Goal: Information Seeking & Learning: Check status

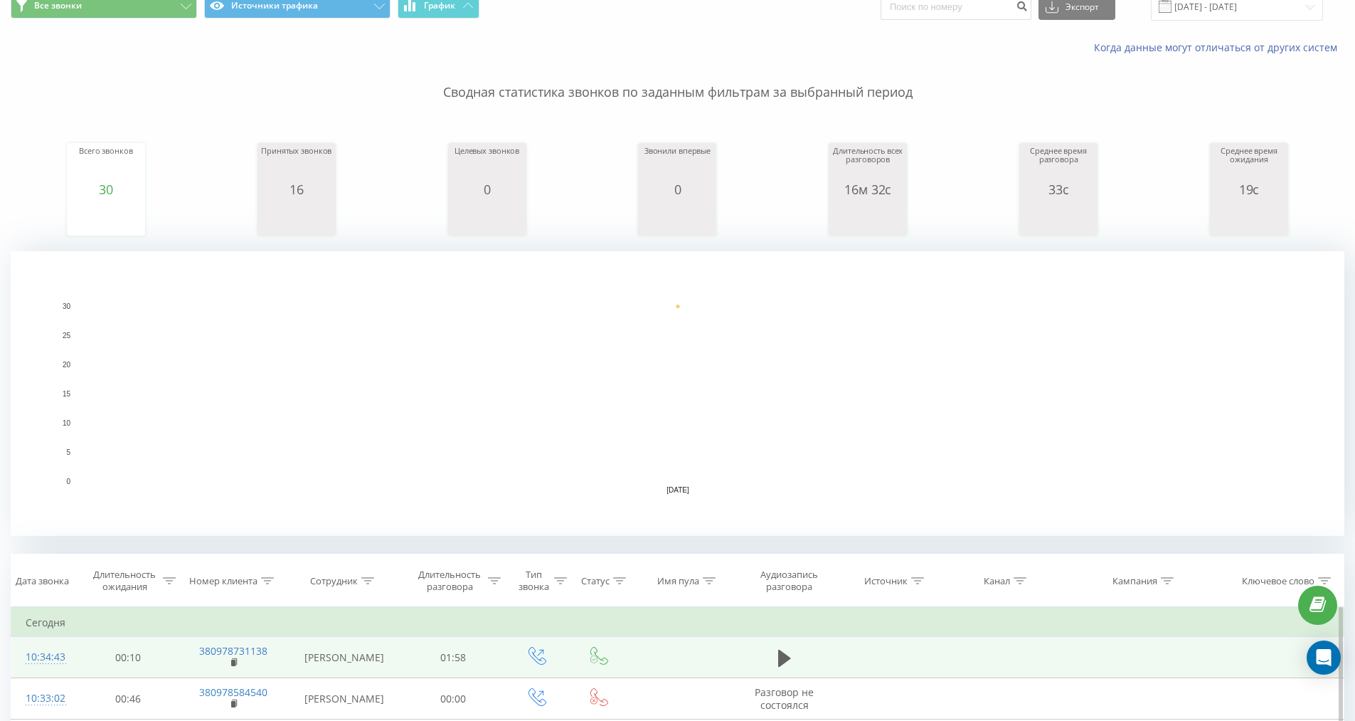
scroll to position [142, 0]
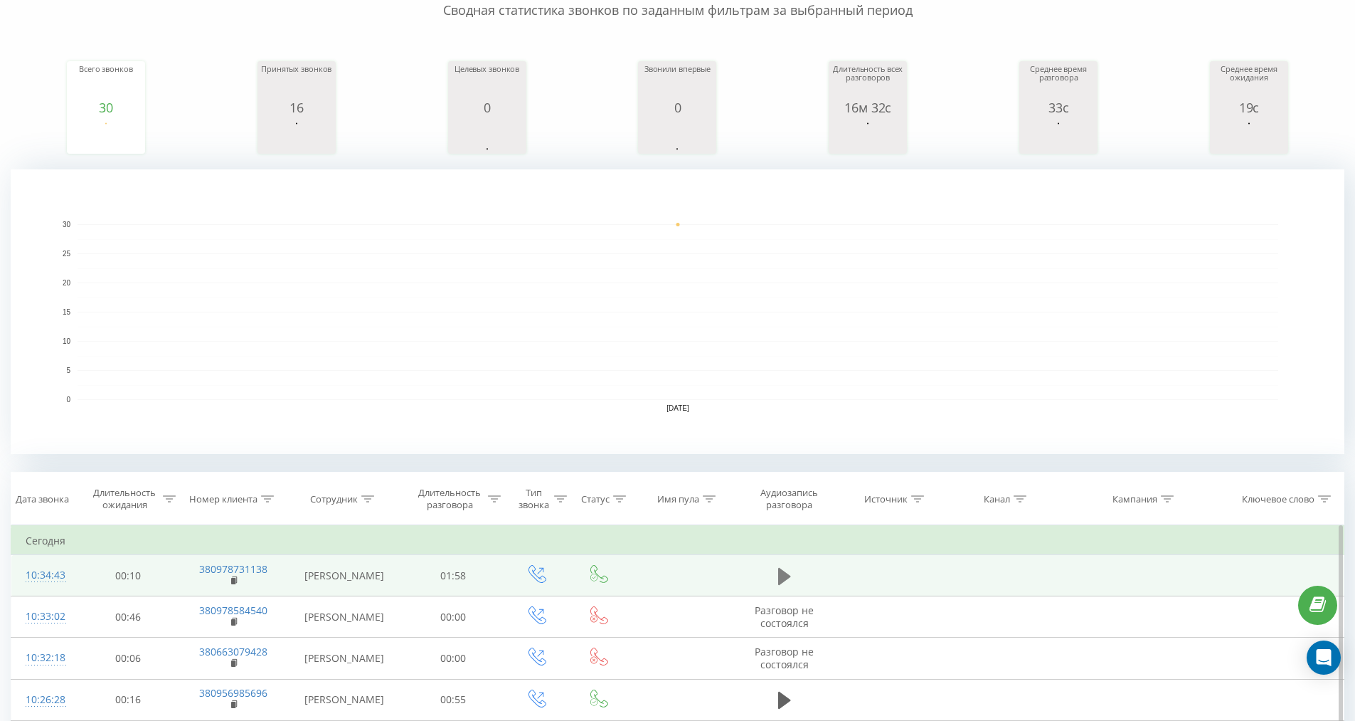
click at [785, 579] on icon at bounding box center [784, 575] width 13 height 17
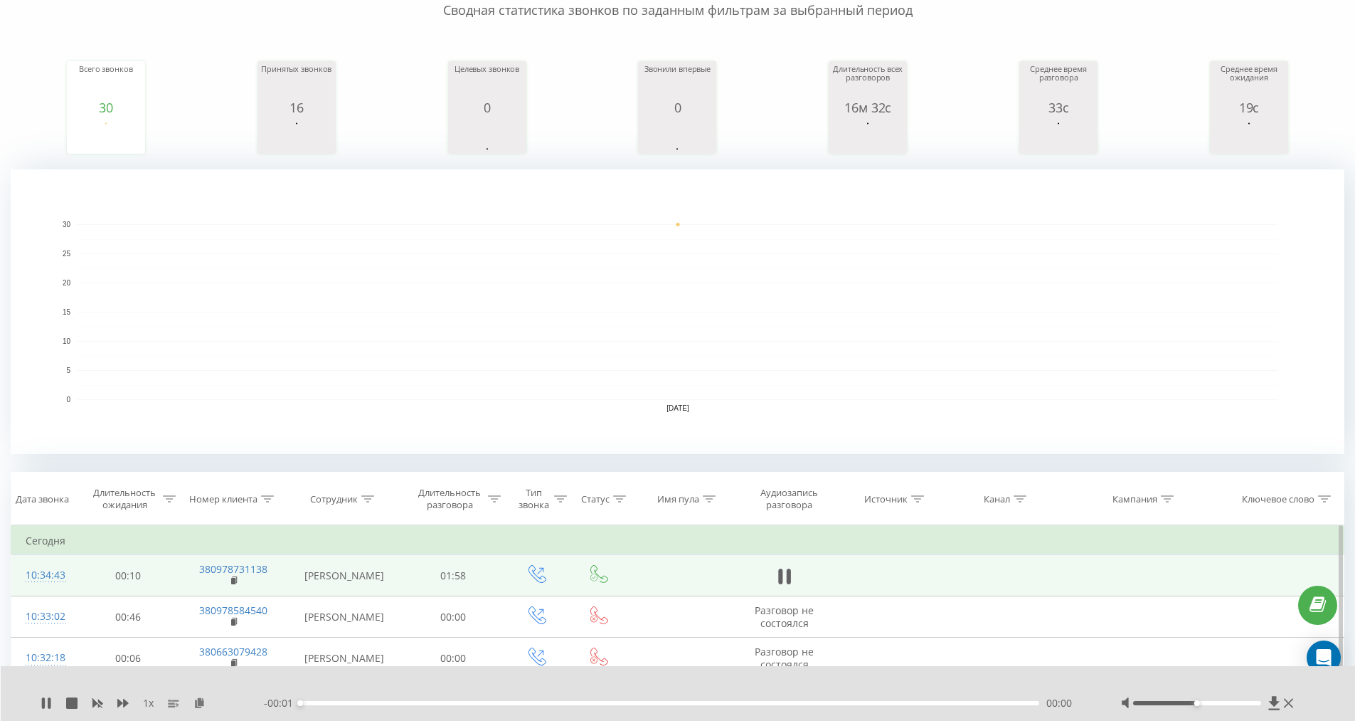
drag, startPoint x: 363, startPoint y: 699, endPoint x: 388, endPoint y: 701, distance: 24.9
click at [388, 701] on div "- 00:01 00:00 00:00" at bounding box center [675, 703] width 822 height 14
drag, startPoint x: 388, startPoint y: 701, endPoint x: 442, endPoint y: 704, distance: 53.5
click at [420, 706] on div "- 01:43 00:15 00:15" at bounding box center [675, 703] width 822 height 14
click at [1162, 698] on div at bounding box center [1209, 703] width 176 height 14
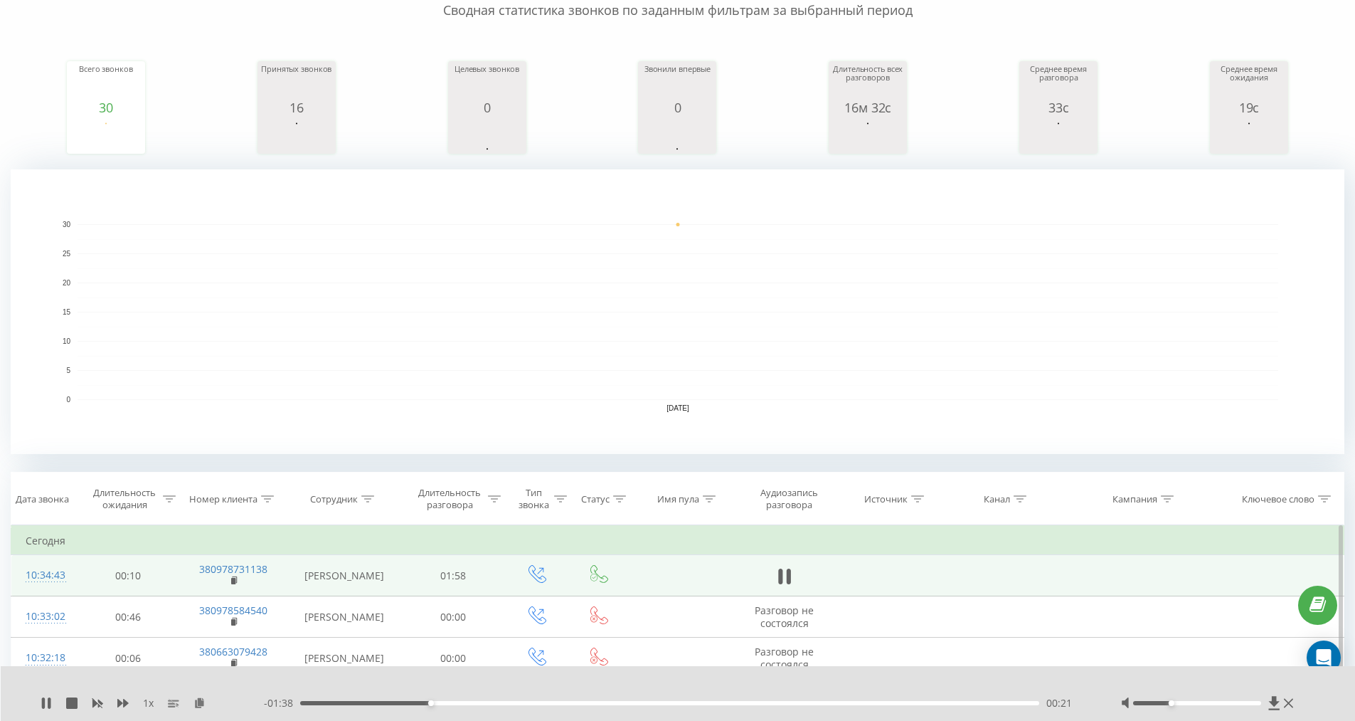
click at [1167, 701] on div at bounding box center [1197, 703] width 128 height 4
click at [514, 705] on div "- 01:36 00:22 00:22" at bounding box center [675, 703] width 822 height 14
click at [539, 703] on div "00:22" at bounding box center [670, 703] width 740 height 4
click at [44, 703] on icon at bounding box center [43, 702] width 3 height 11
